Goal: Information Seeking & Learning: Learn about a topic

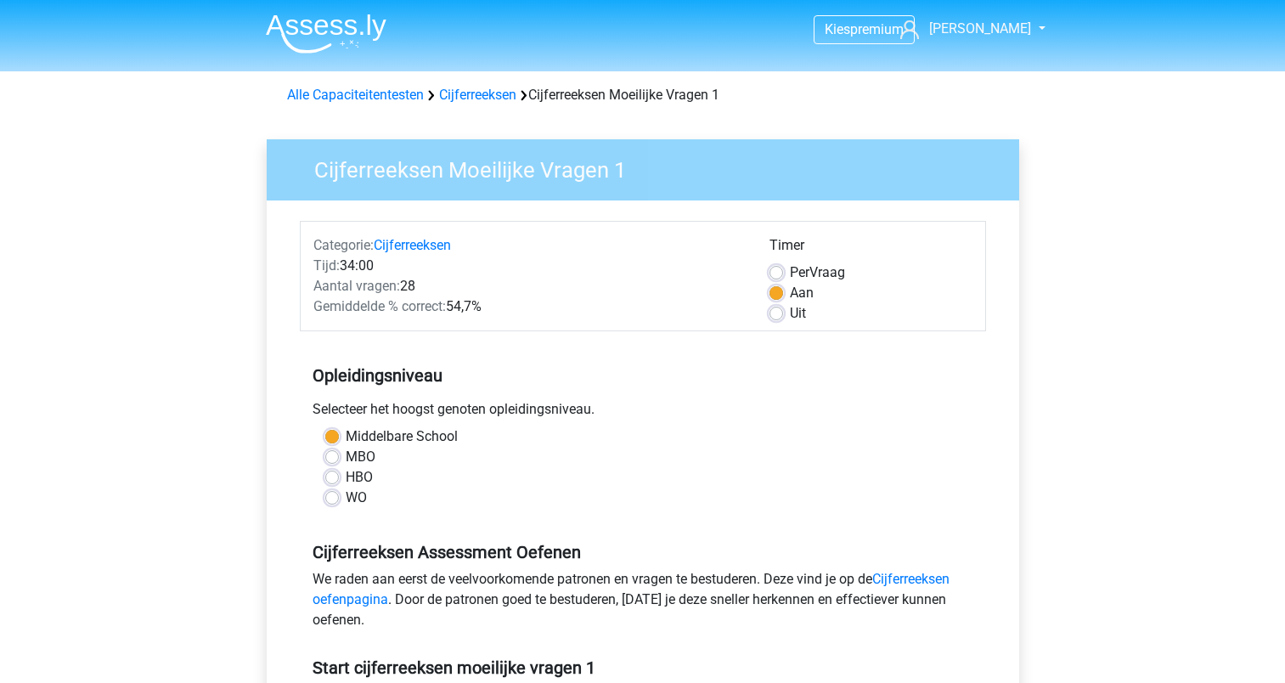
scroll to position [658, 0]
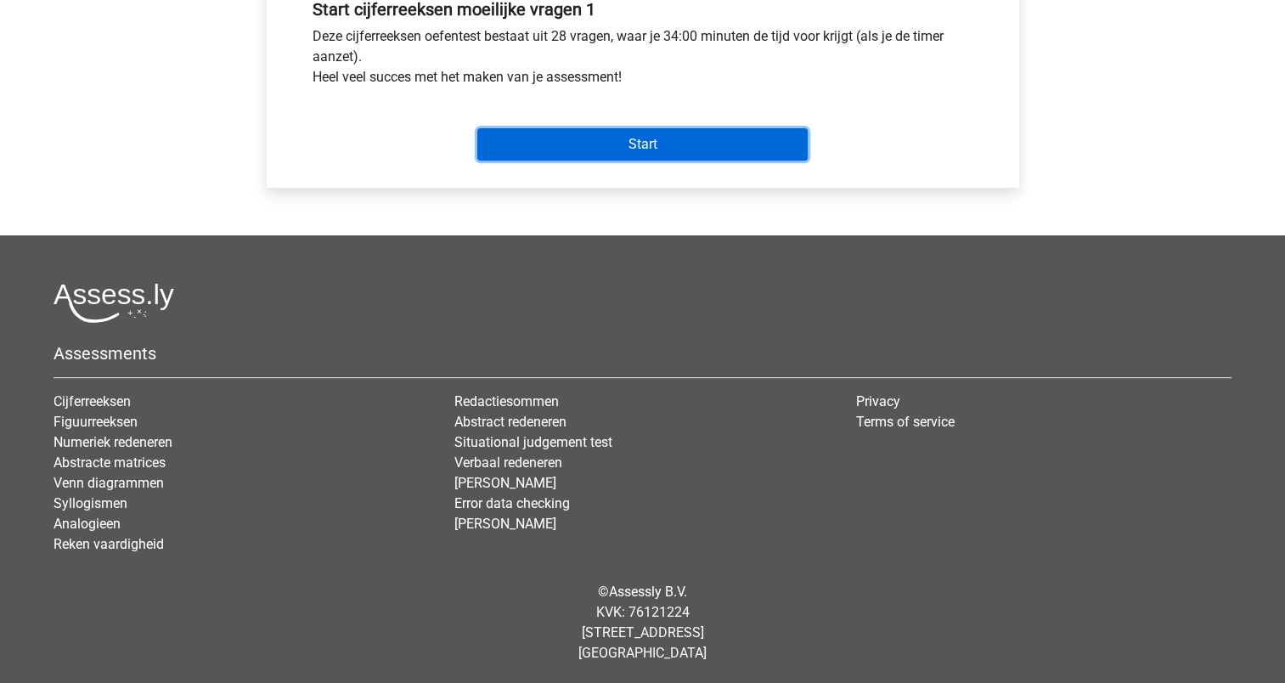
click at [640, 138] on input "Start" at bounding box center [642, 144] width 330 height 32
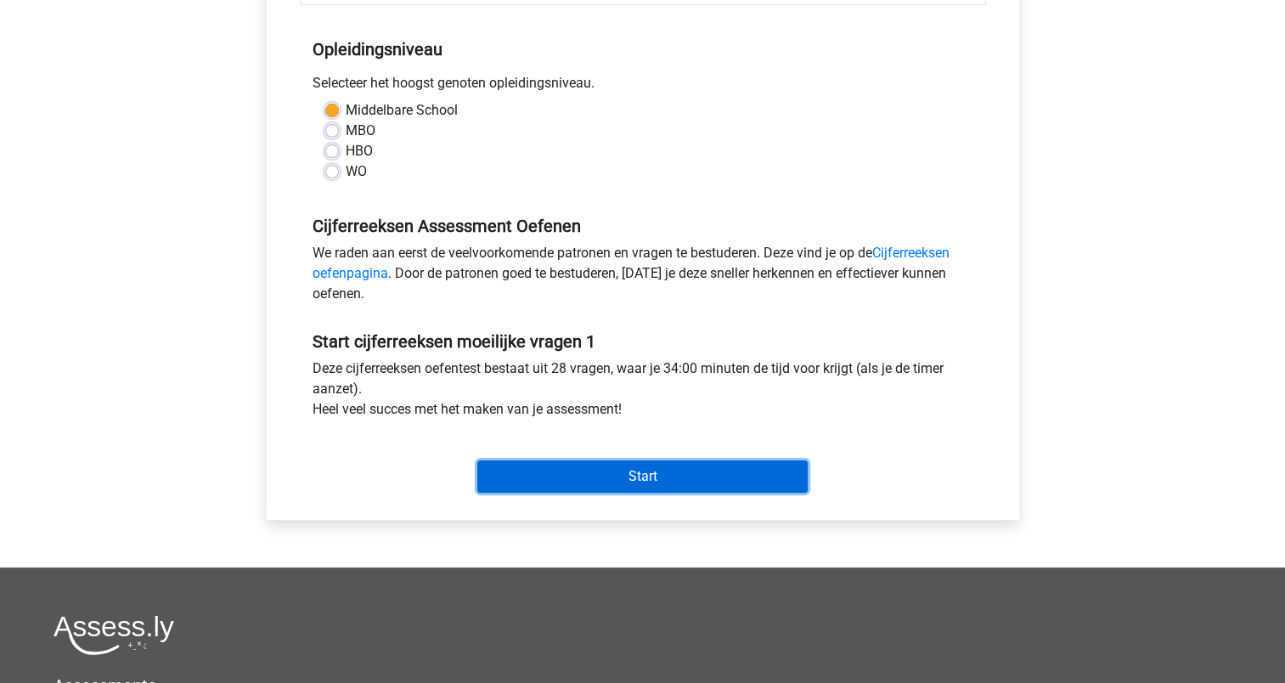
scroll to position [318, 0]
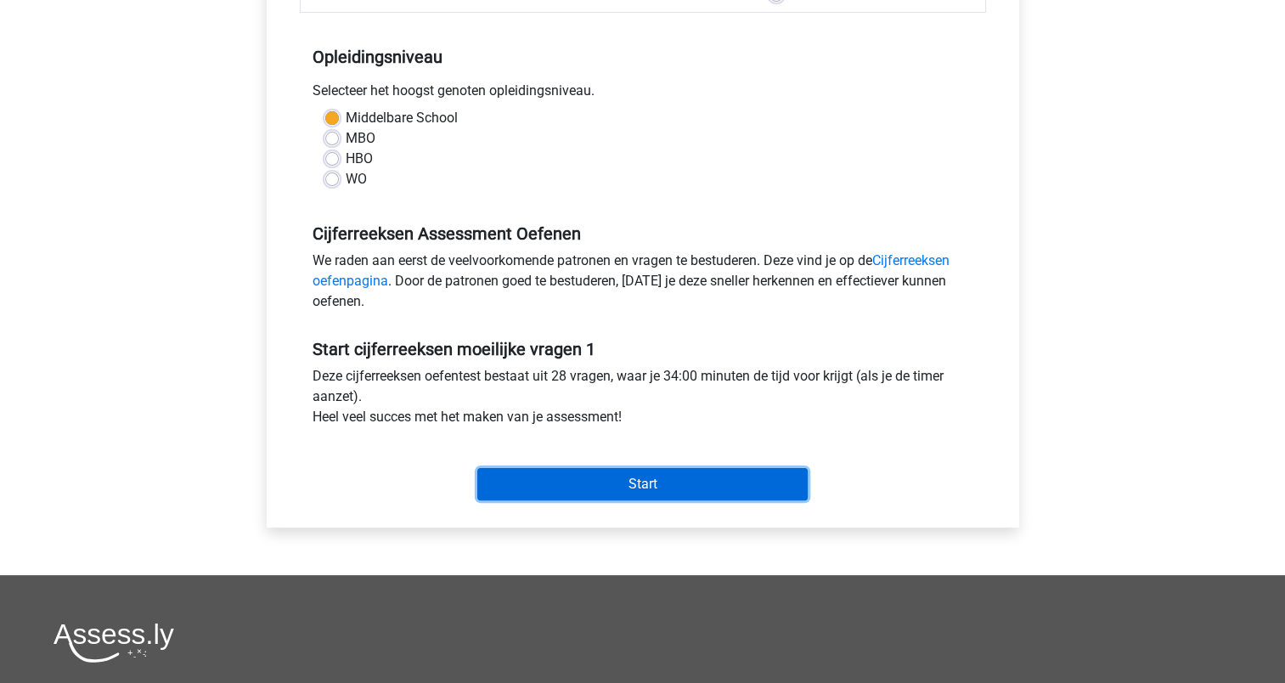
click at [659, 483] on input "Start" at bounding box center [642, 484] width 330 height 32
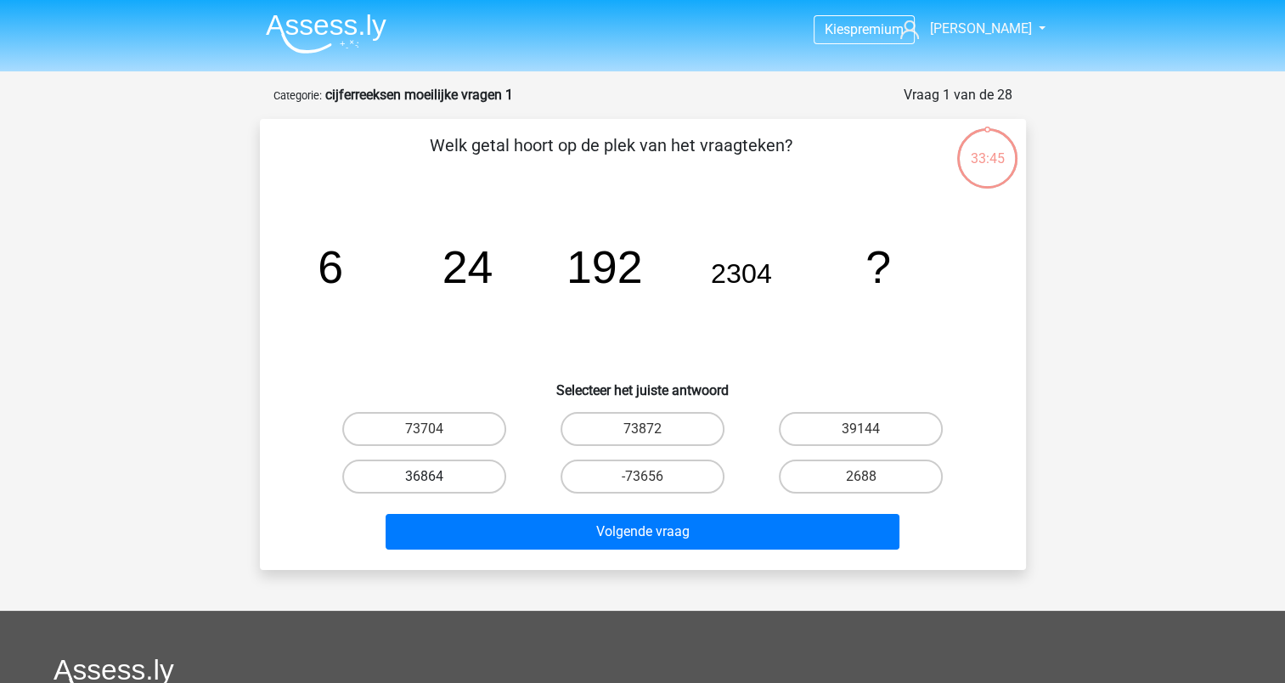
click at [438, 476] on label "36864" at bounding box center [424, 476] width 164 height 34
click at [435, 476] on input "36864" at bounding box center [429, 481] width 11 height 11
radio input "true"
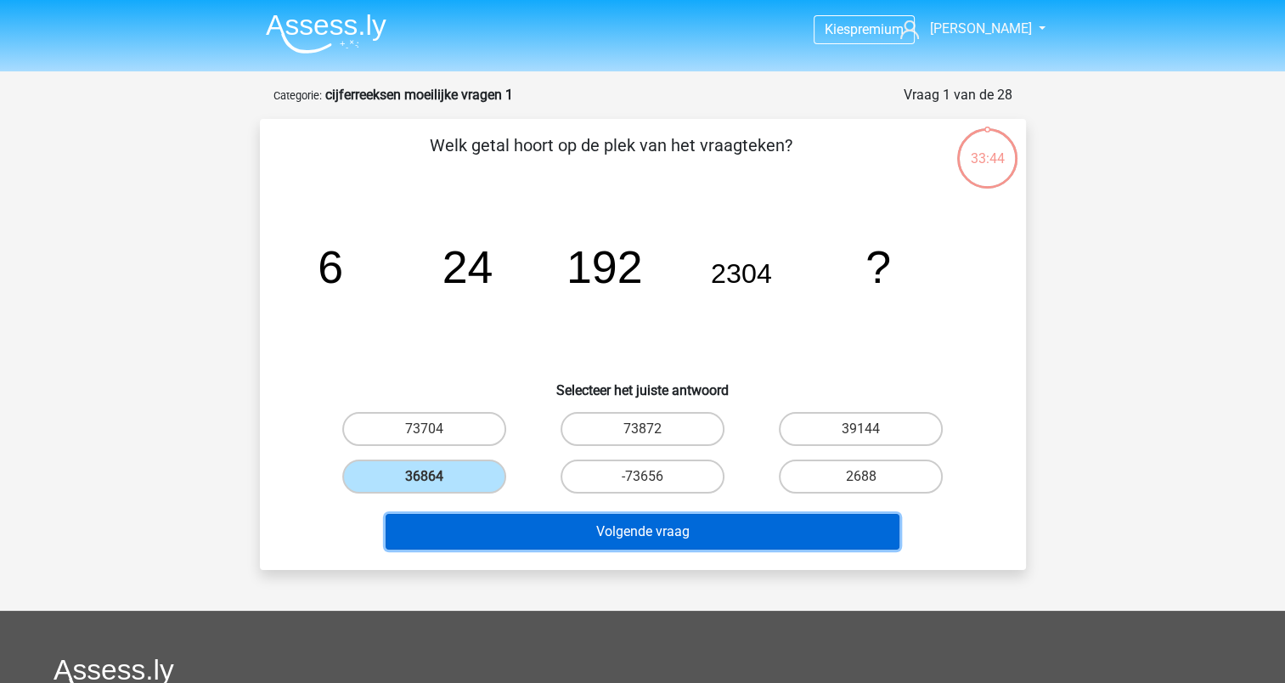
click at [649, 527] on button "Volgende vraag" at bounding box center [643, 532] width 514 height 36
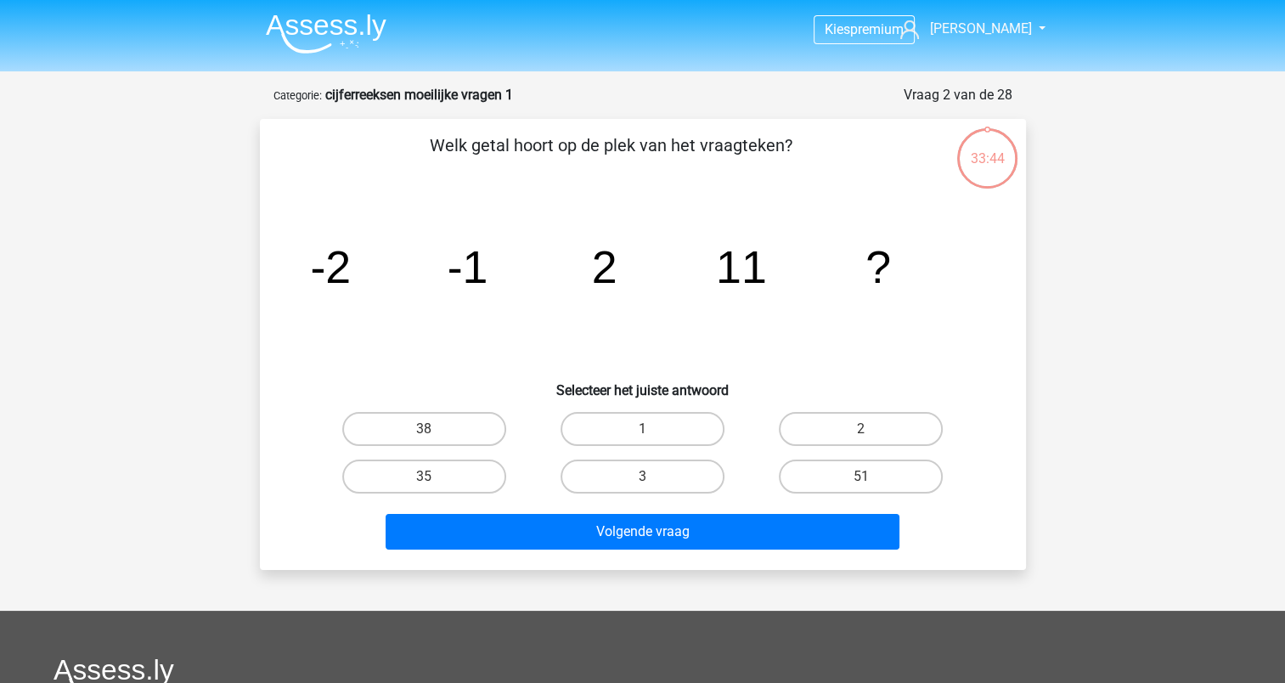
scroll to position [85, 0]
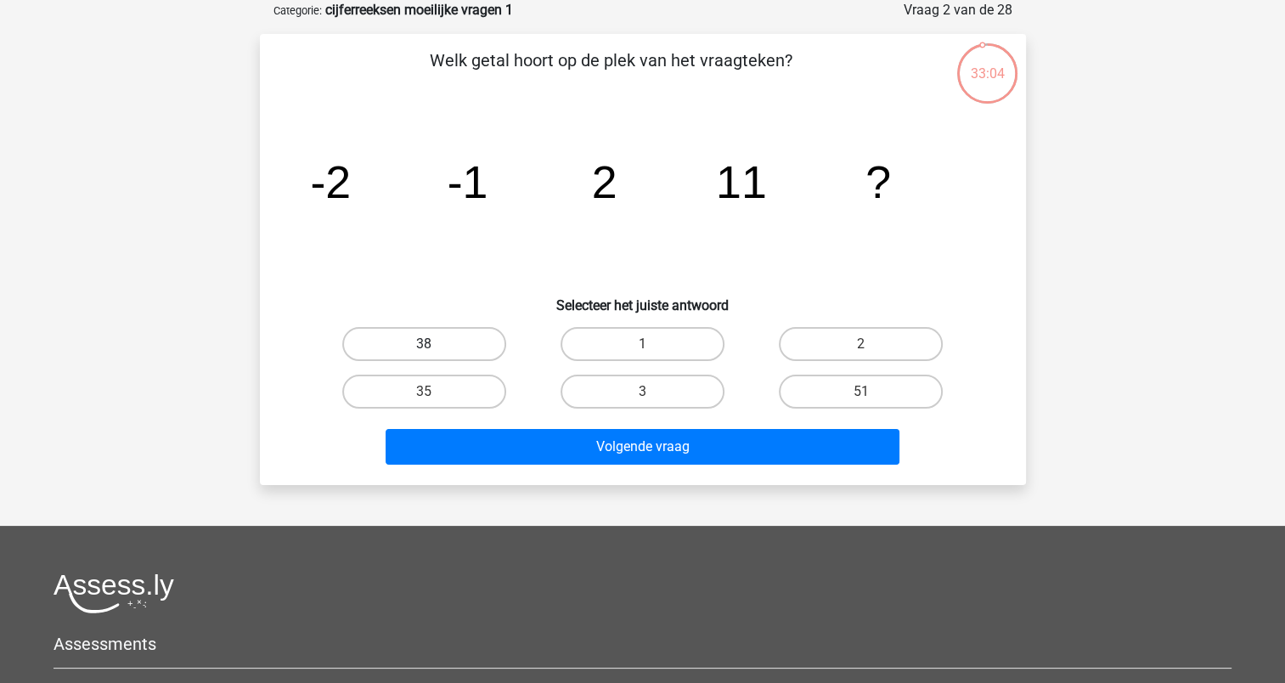
click at [438, 344] on label "38" at bounding box center [424, 344] width 164 height 34
click at [435, 344] on input "38" at bounding box center [429, 349] width 11 height 11
radio input "true"
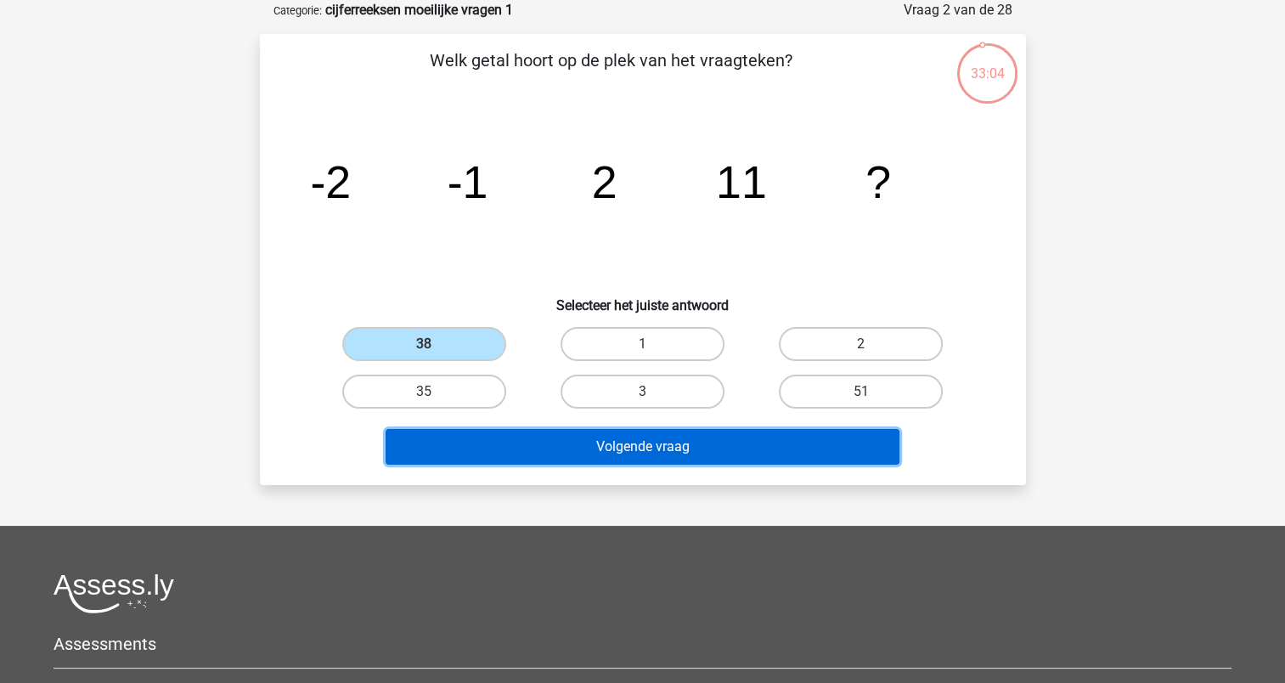
click at [636, 439] on button "Volgende vraag" at bounding box center [643, 447] width 514 height 36
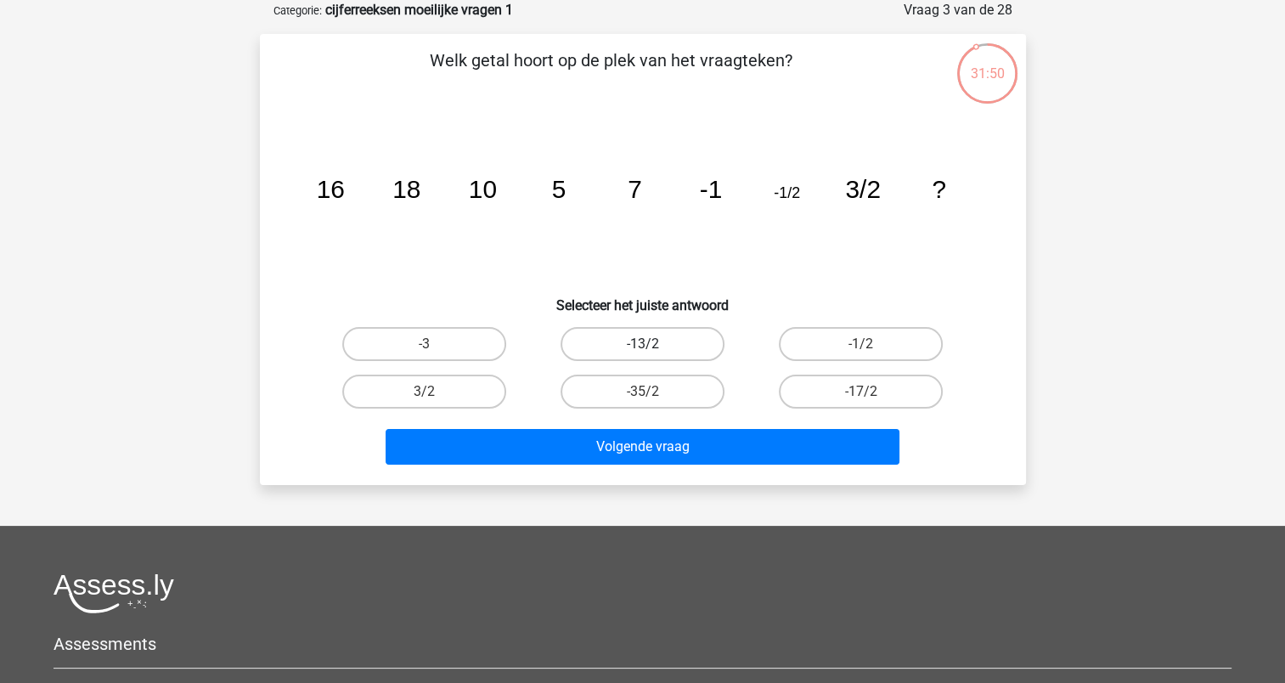
click at [618, 334] on label "-13/2" at bounding box center [643, 344] width 164 height 34
click at [642, 344] on input "-13/2" at bounding box center [647, 349] width 11 height 11
radio input "true"
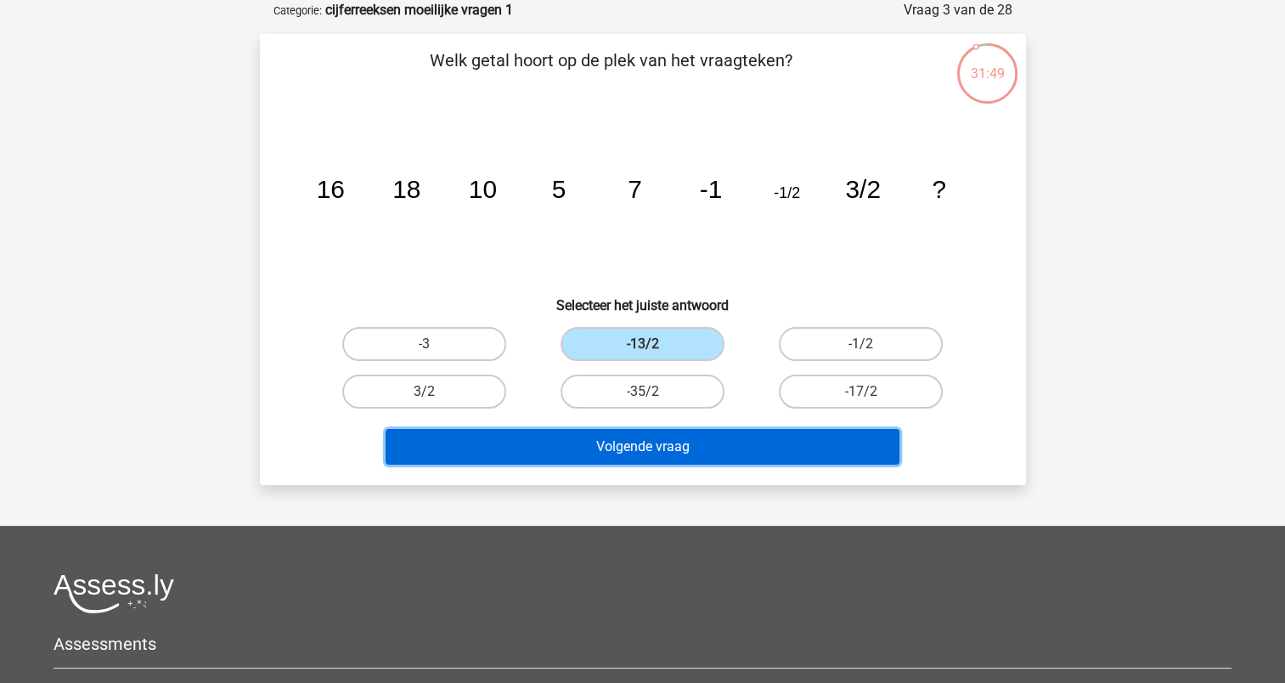
click at [725, 447] on button "Volgende vraag" at bounding box center [643, 447] width 514 height 36
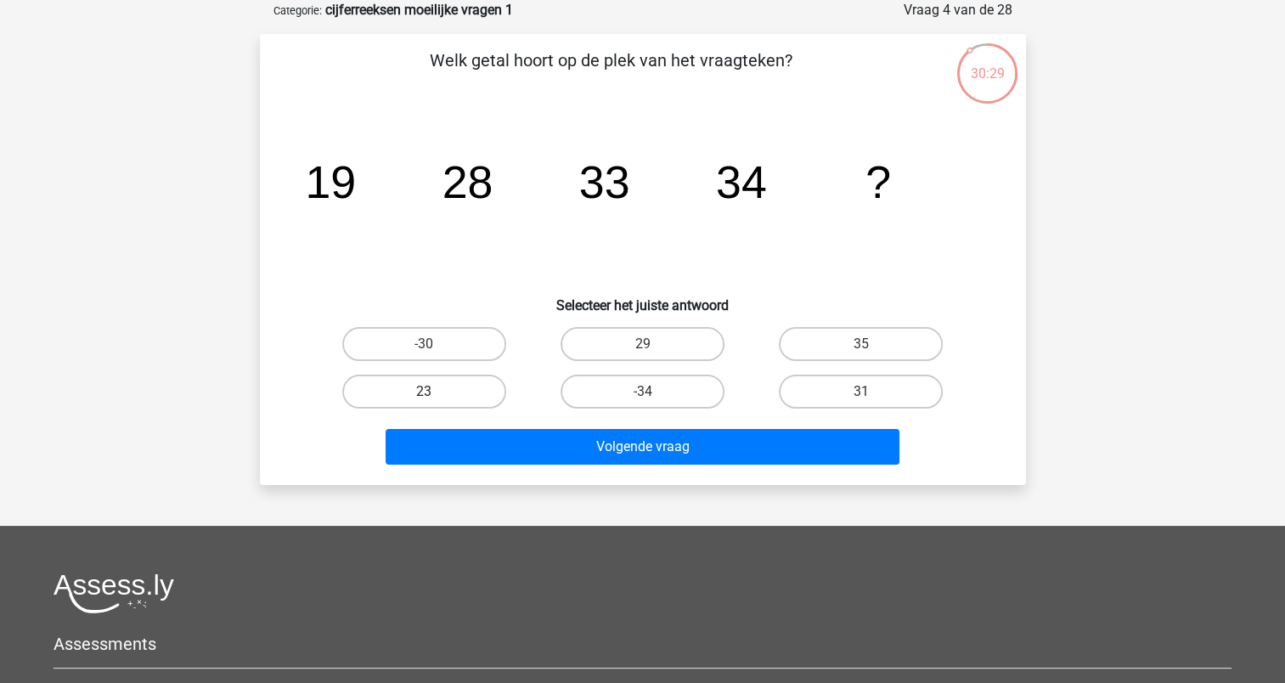
click at [447, 401] on label "23" at bounding box center [424, 392] width 164 height 34
click at [435, 401] on input "23" at bounding box center [429, 397] width 11 height 11
radio input "true"
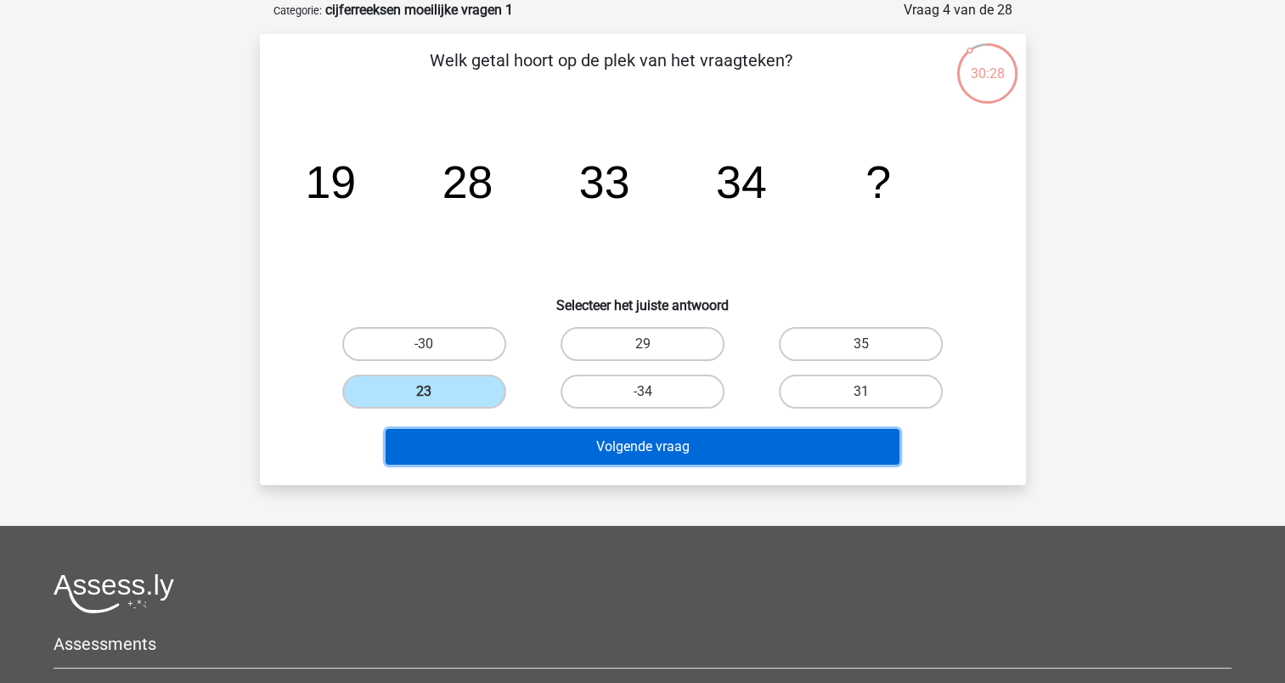
click at [608, 443] on button "Volgende vraag" at bounding box center [643, 447] width 514 height 36
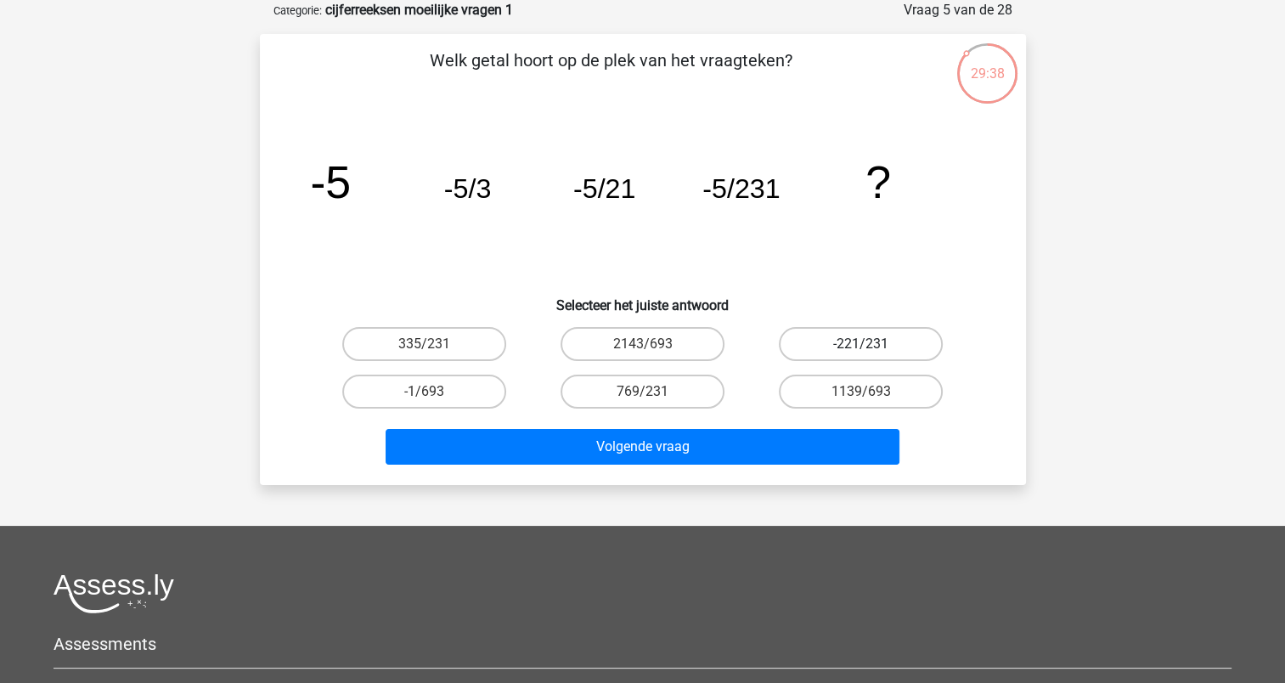
click at [848, 348] on label "-221/231" at bounding box center [861, 344] width 164 height 34
click at [861, 348] on input "-221/231" at bounding box center [866, 349] width 11 height 11
radio input "true"
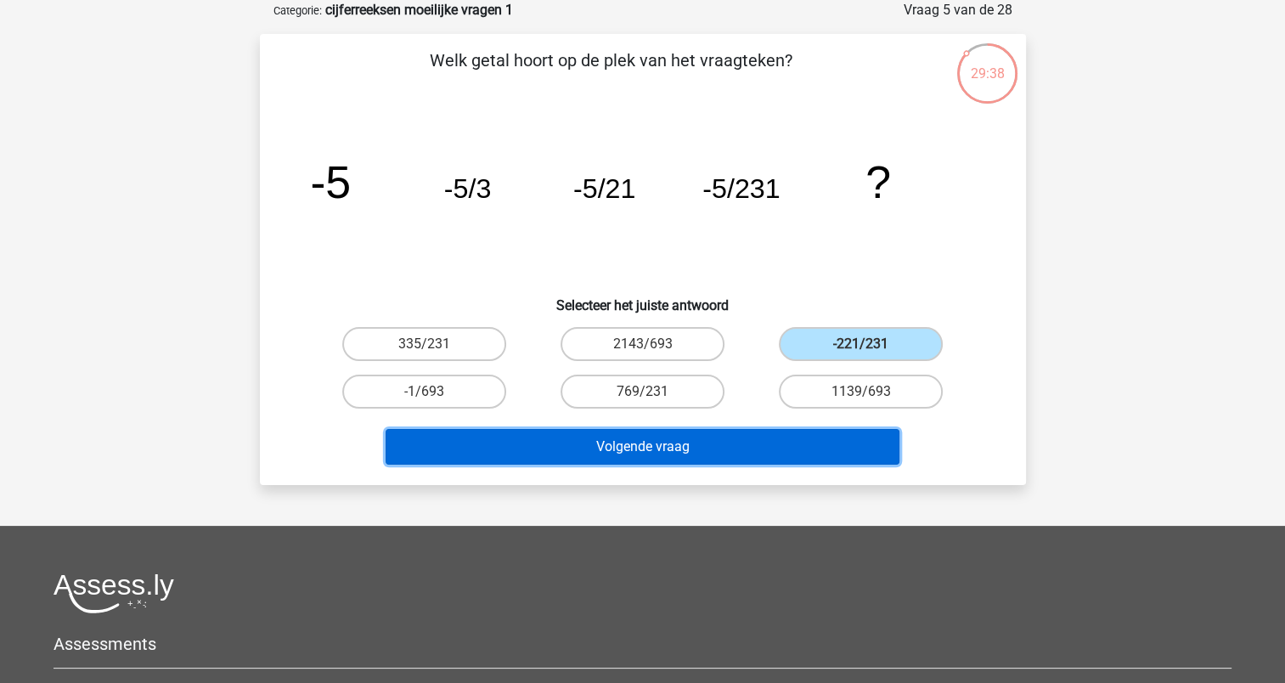
click at [724, 460] on button "Volgende vraag" at bounding box center [643, 447] width 514 height 36
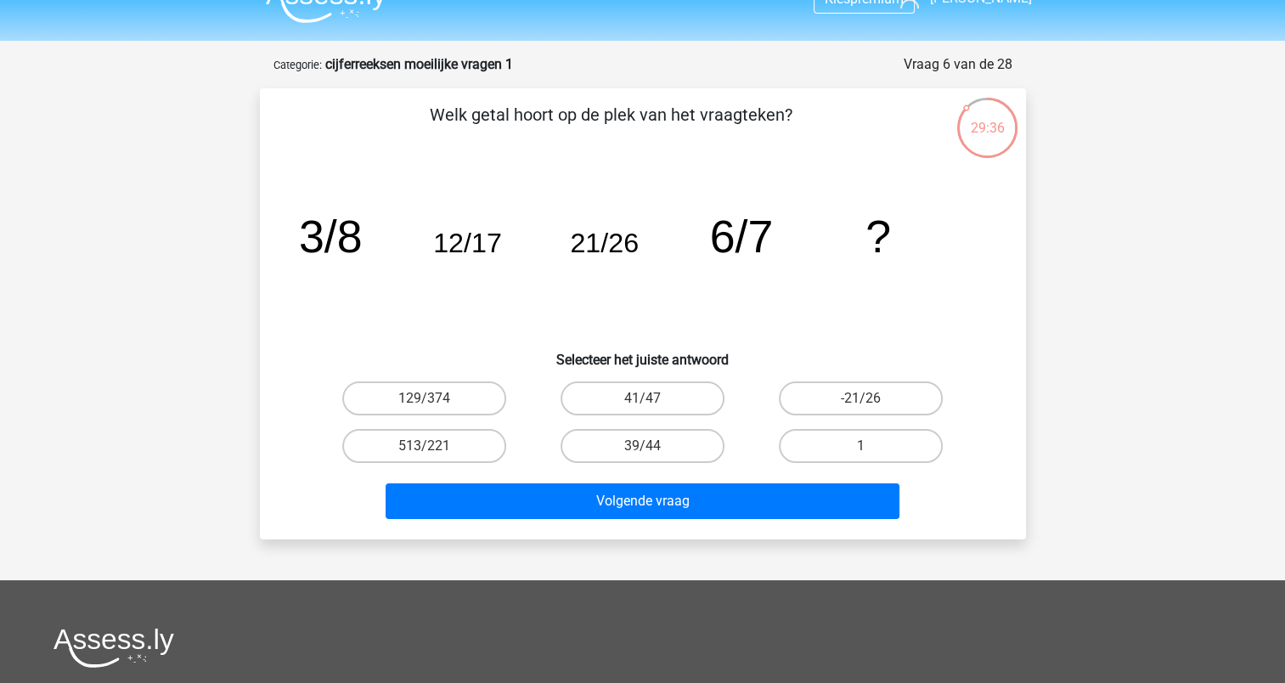
scroll to position [0, 0]
